Goal: Navigation & Orientation: Find specific page/section

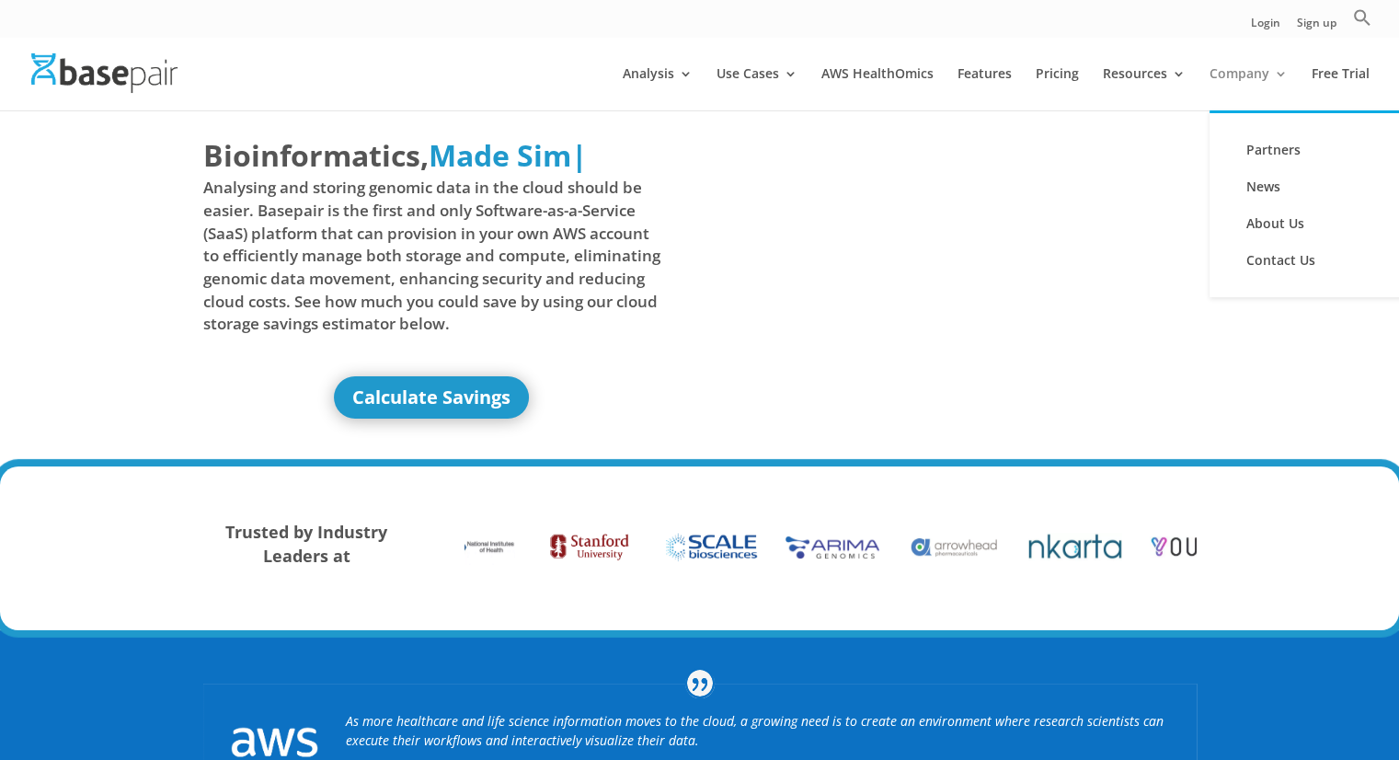
click at [1252, 70] on link "Company" at bounding box center [1248, 88] width 78 height 43
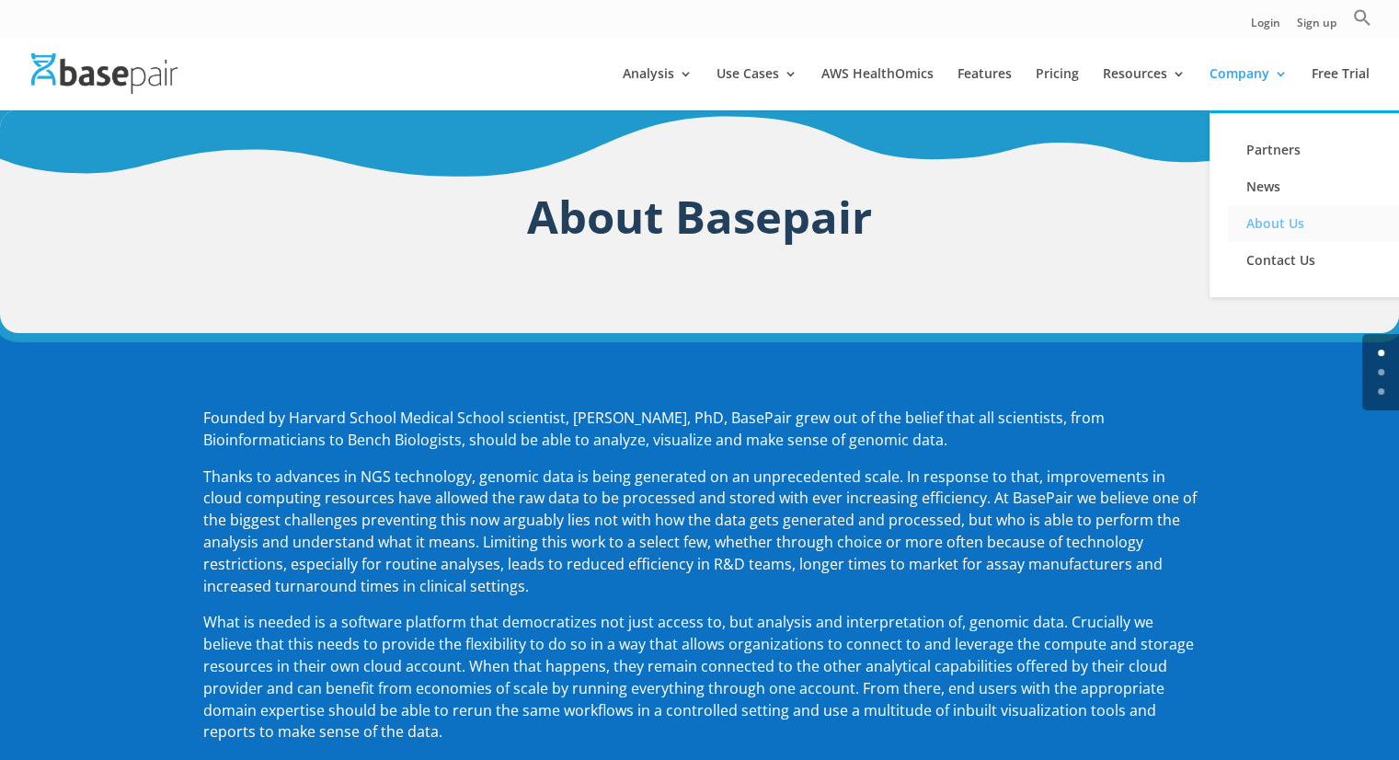
click at [1284, 212] on link "About Us" at bounding box center [1320, 223] width 184 height 37
